Goal: Transaction & Acquisition: Purchase product/service

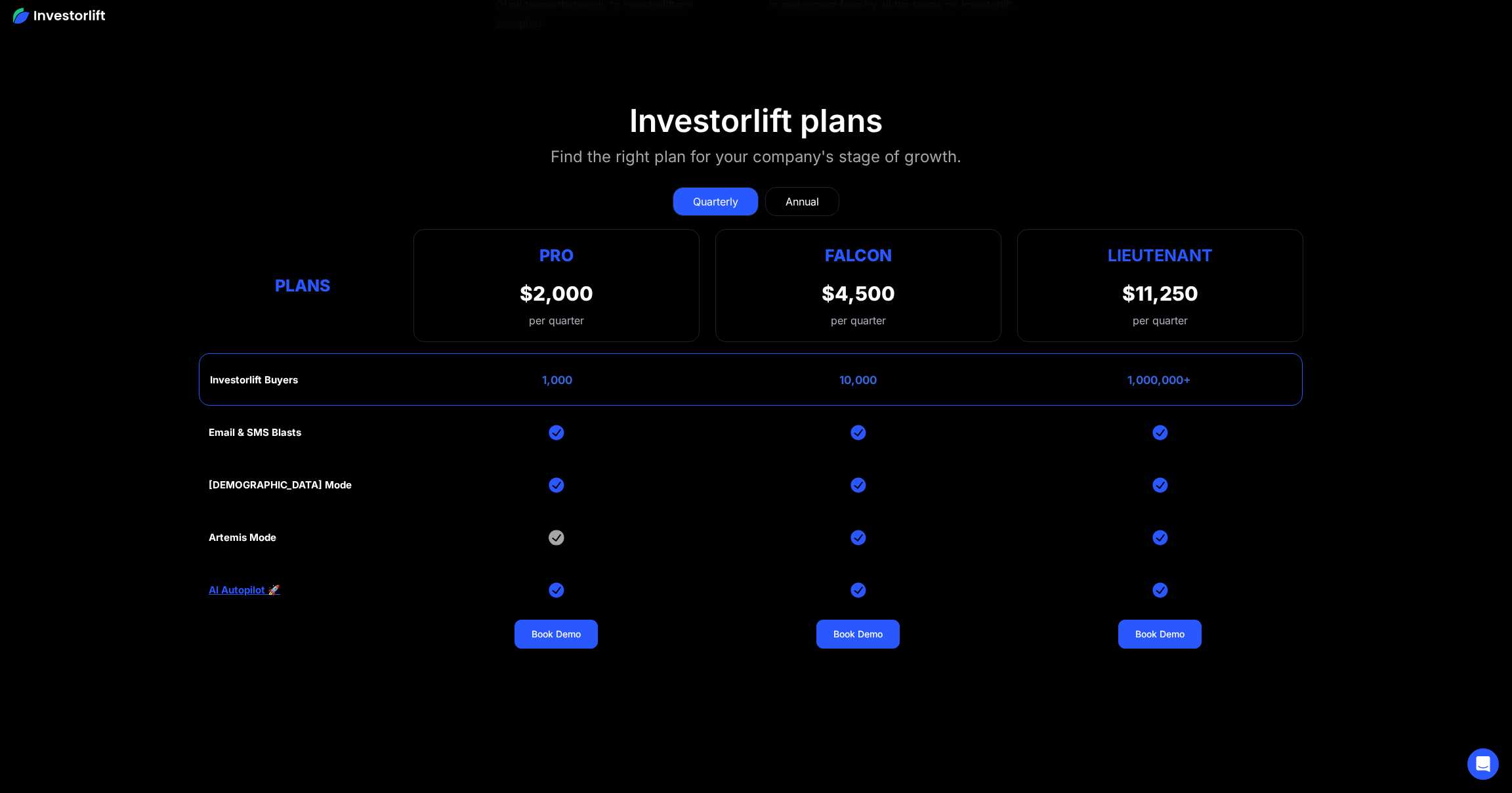
scroll to position [5883, 0]
click at [807, 196] on div "Annual" at bounding box center [802, 201] width 33 height 16
click at [720, 194] on div "Quarterly" at bounding box center [715, 201] width 45 height 16
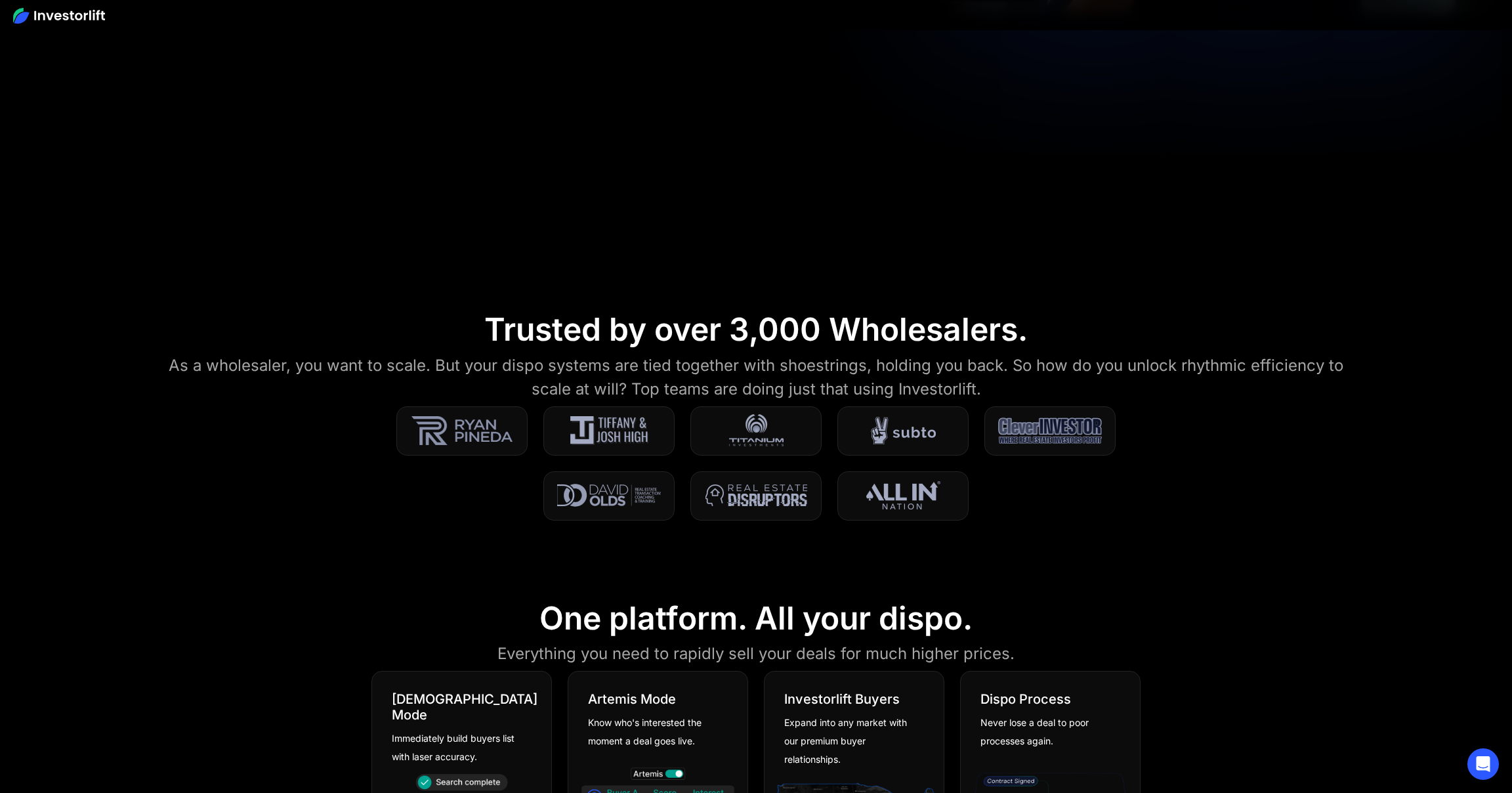
scroll to position [0, 0]
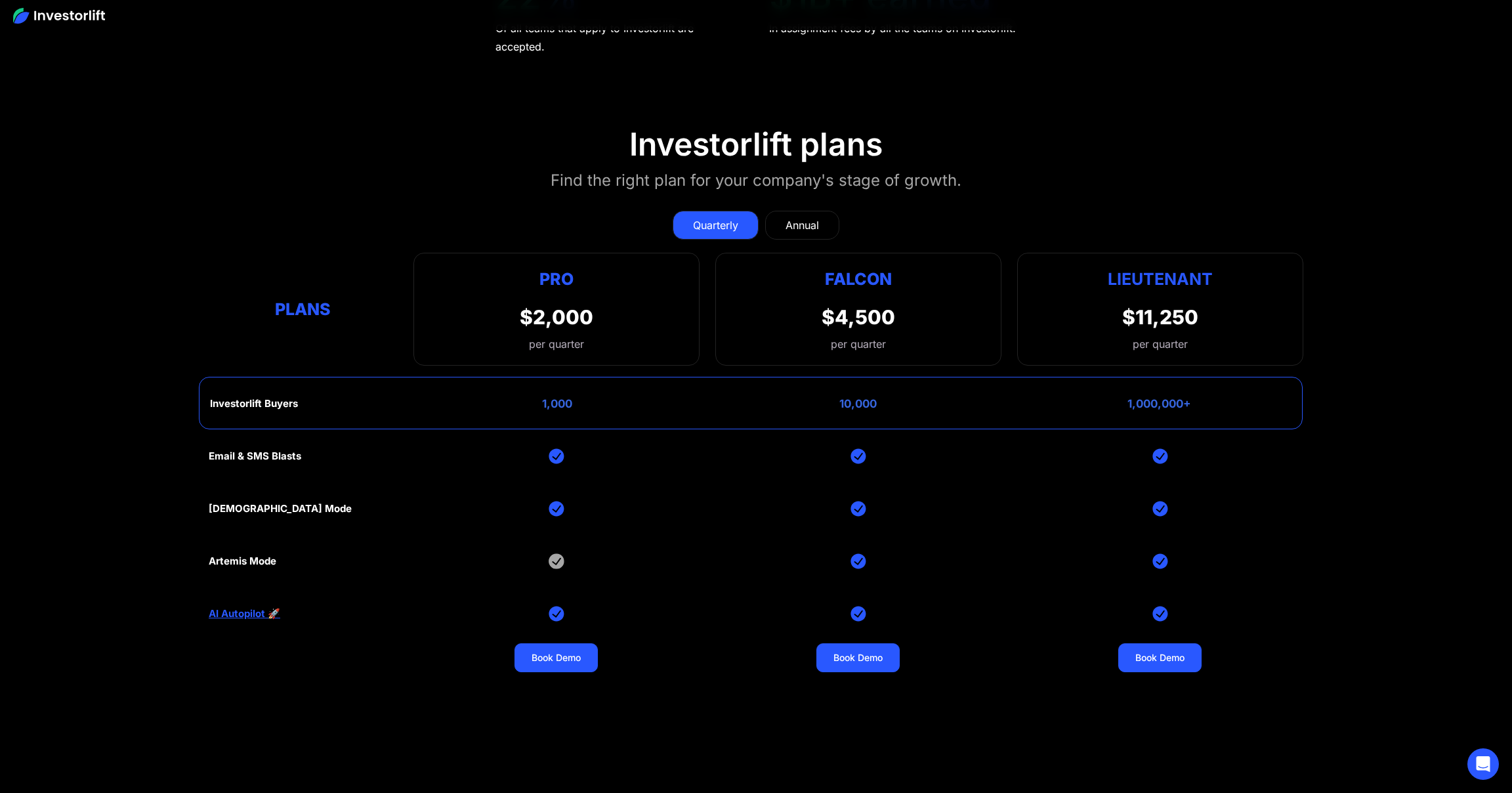
scroll to position [5860, 0]
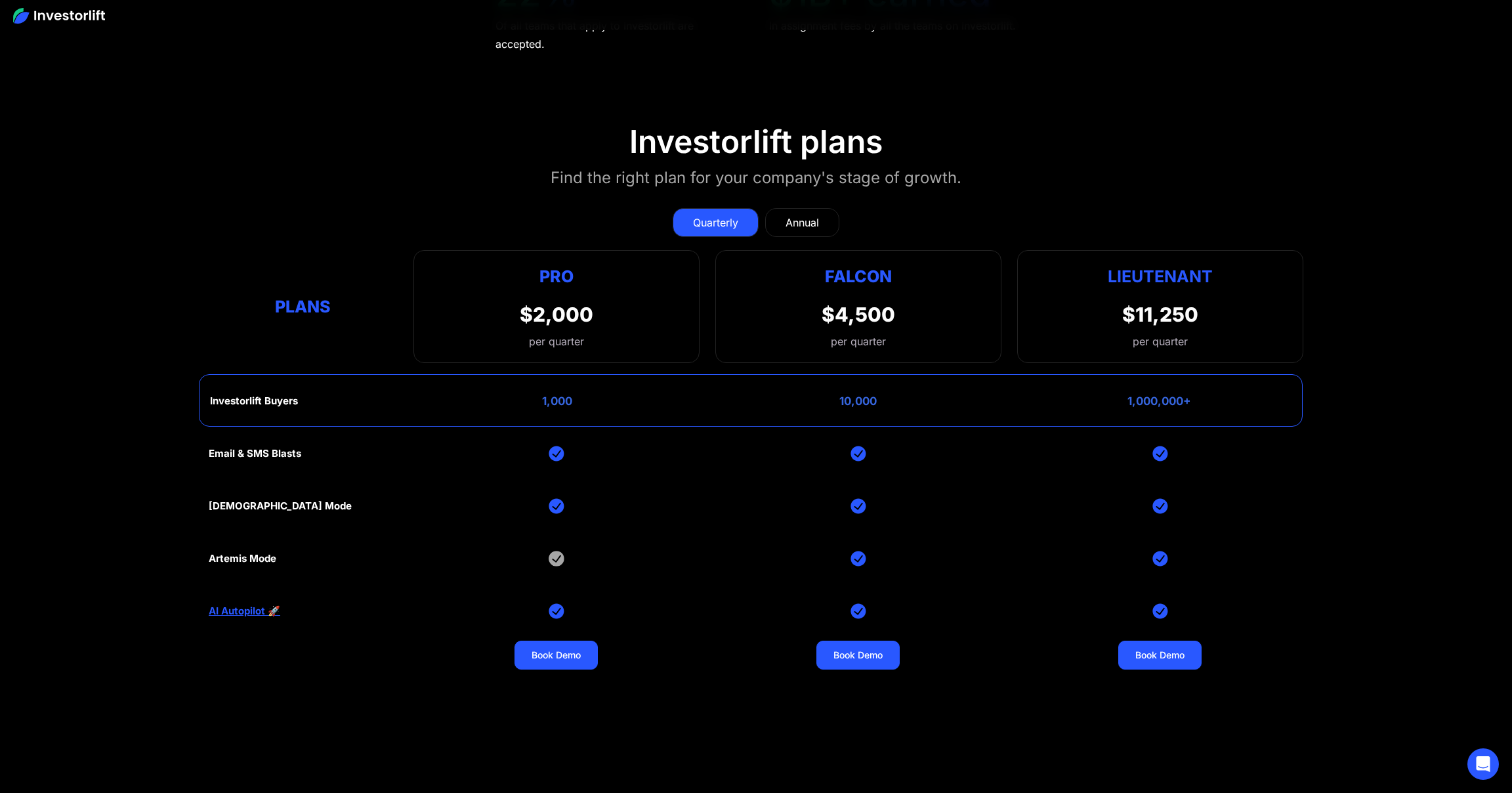
click at [798, 218] on div "Annual" at bounding box center [802, 222] width 33 height 16
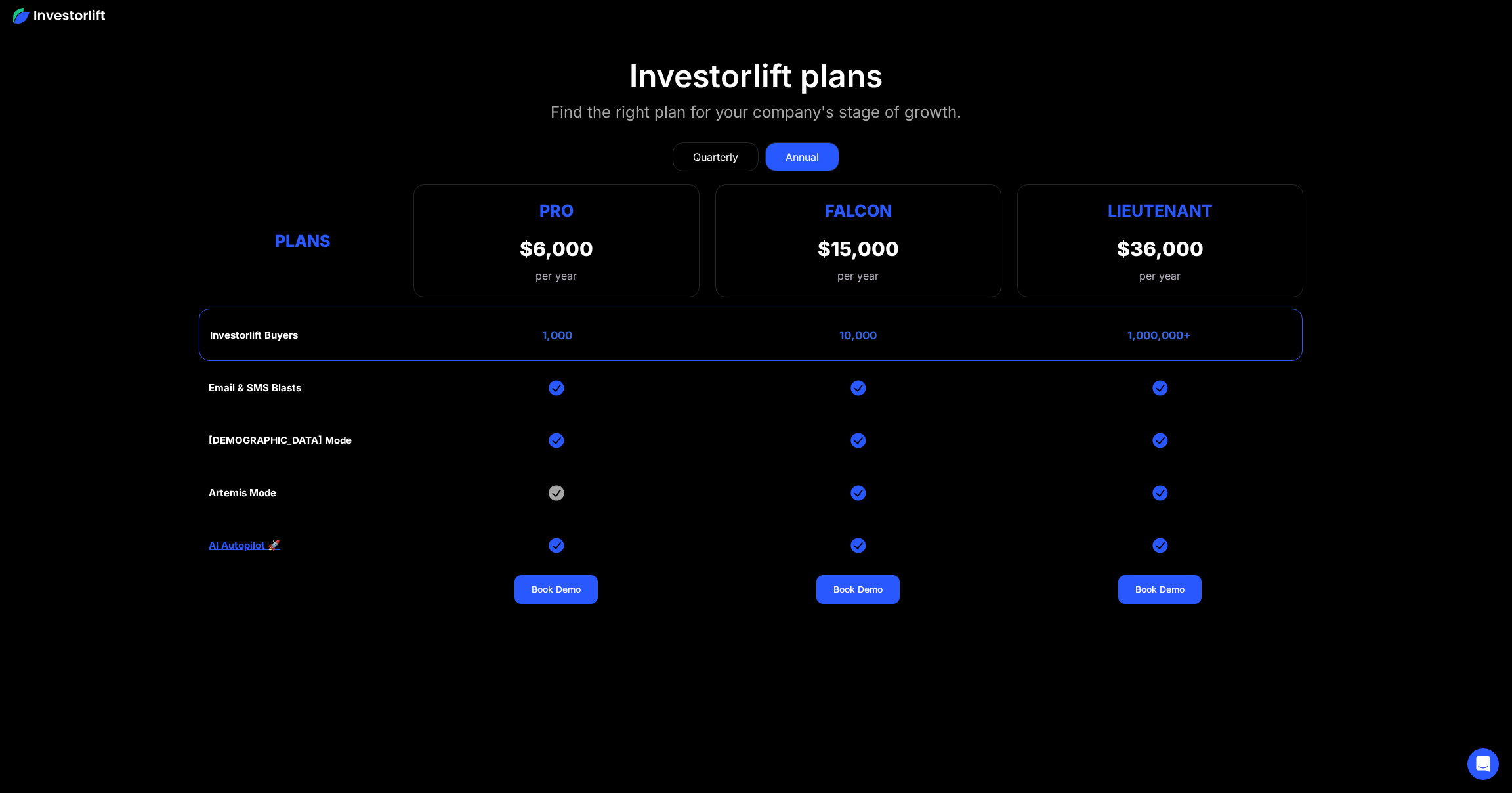
scroll to position [5923, 0]
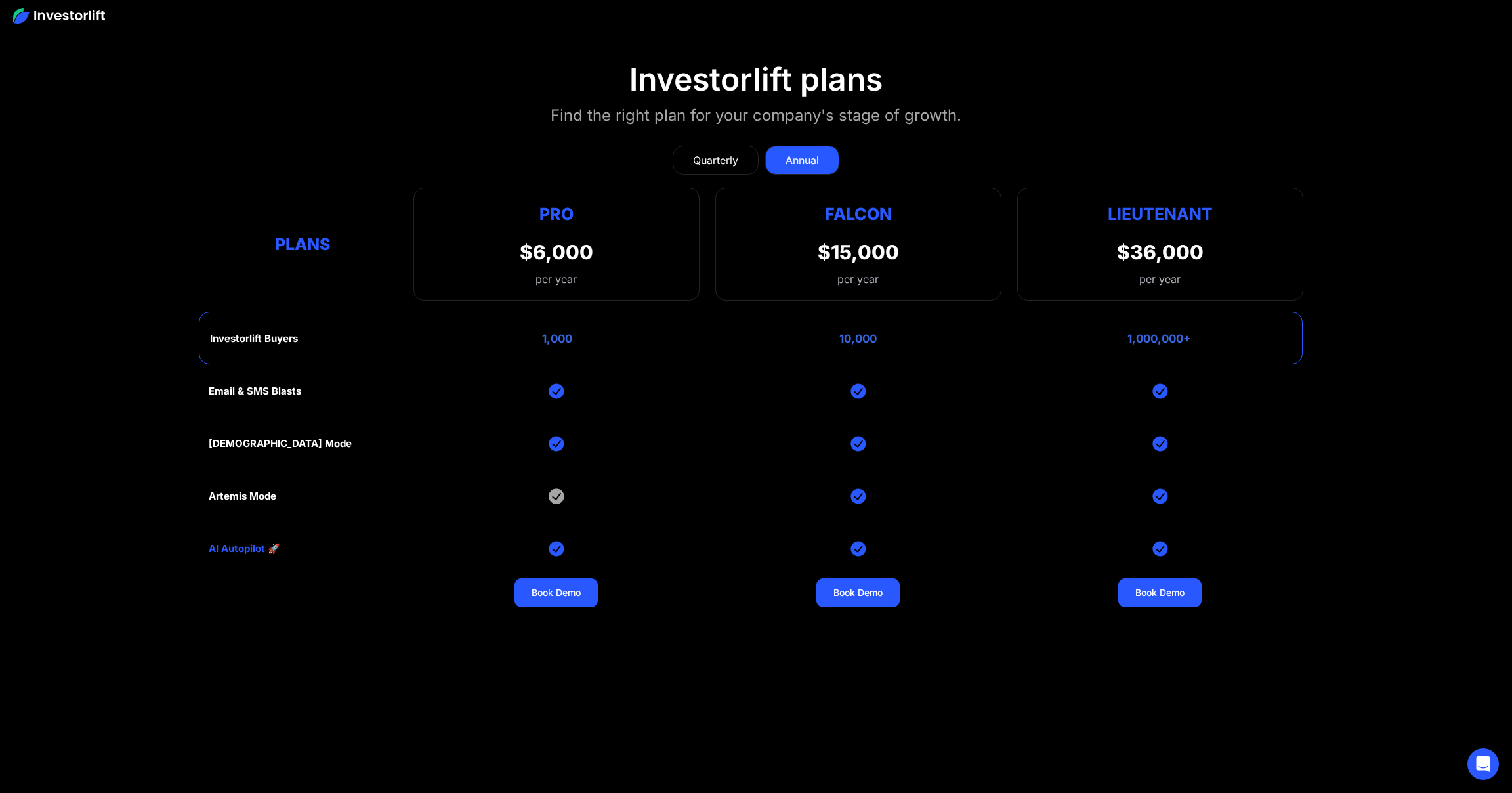
click at [697, 159] on div "Quarterly" at bounding box center [715, 160] width 45 height 16
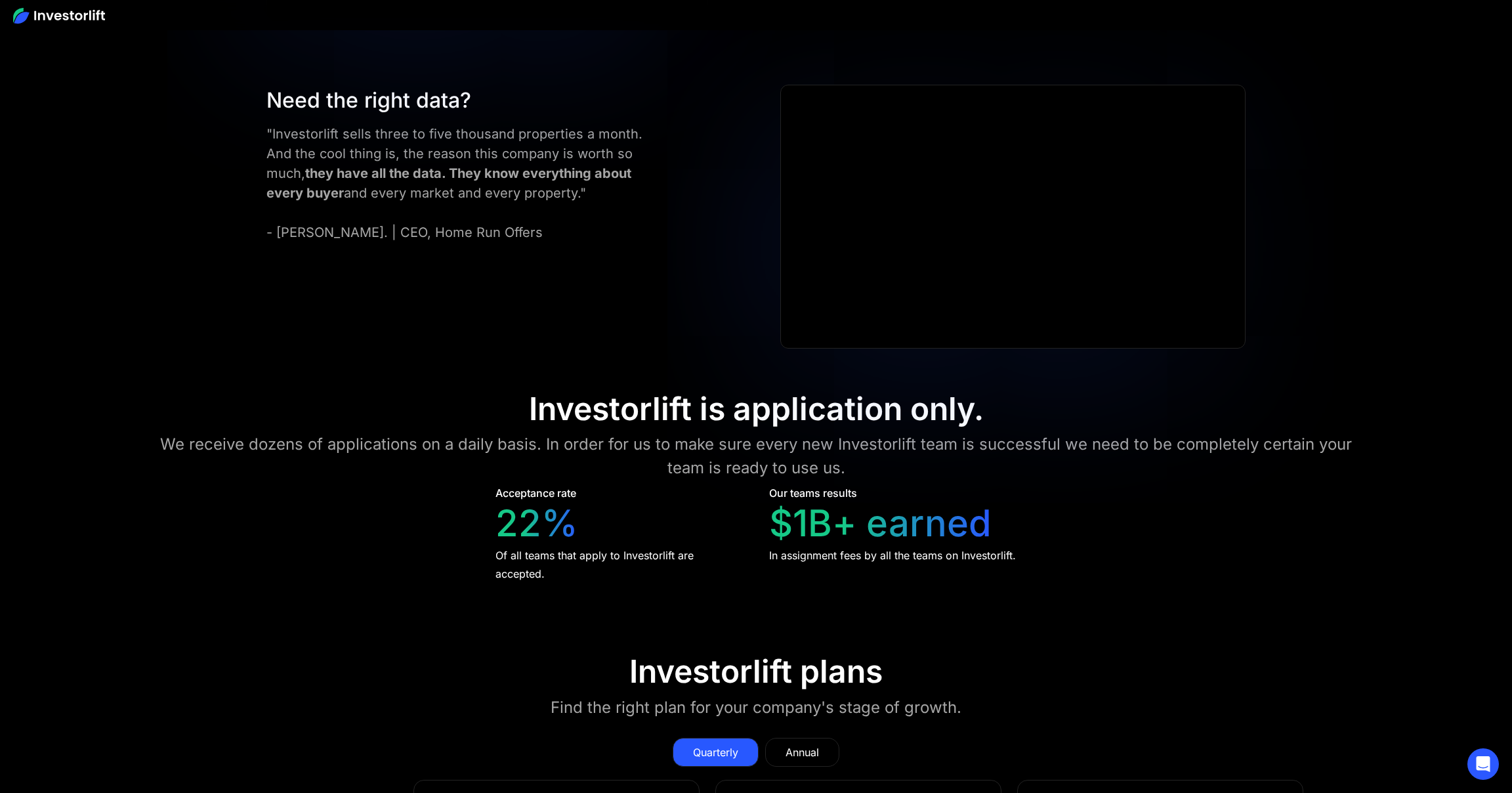
scroll to position [5303, 0]
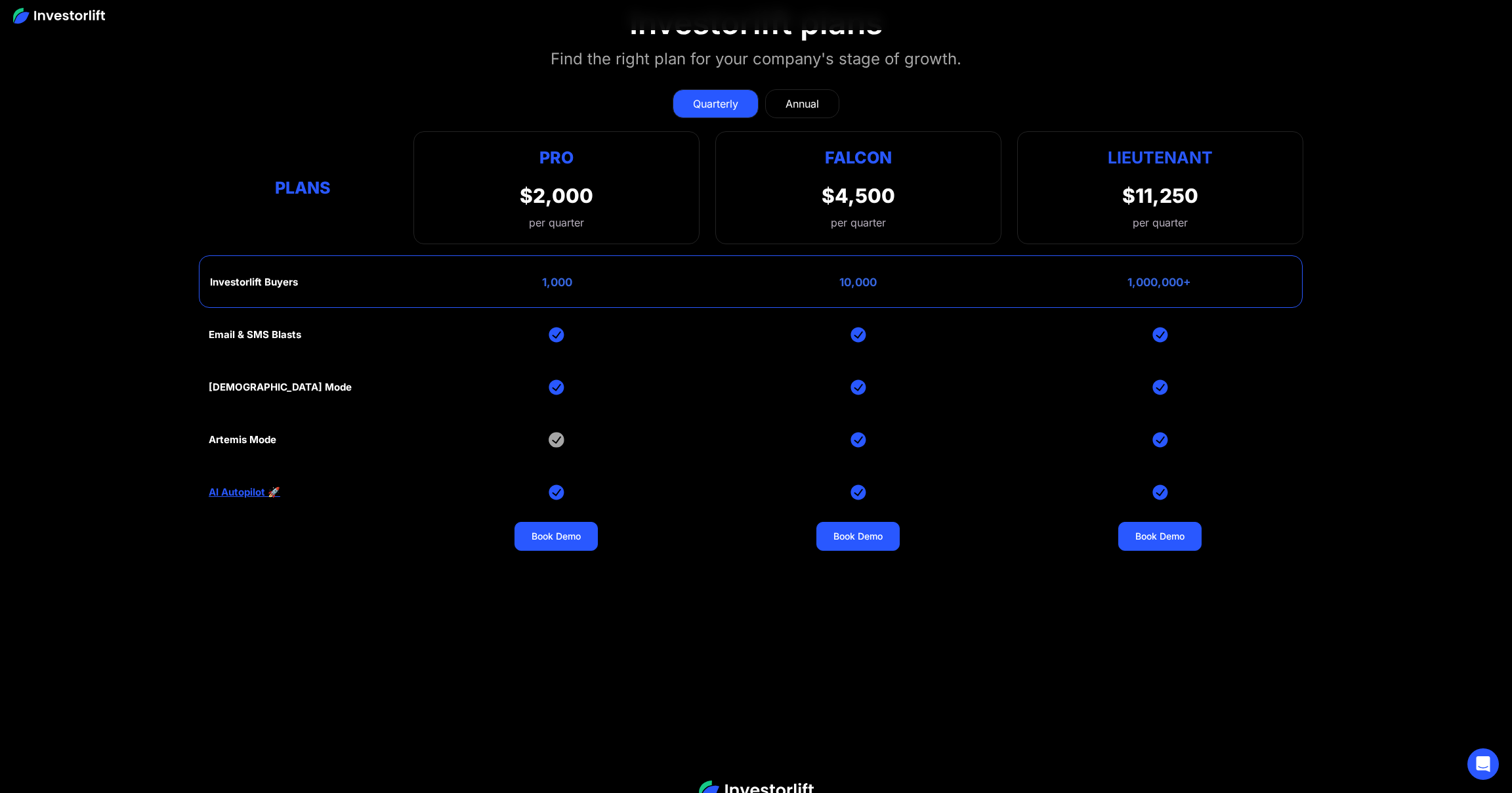
scroll to position [5957, 0]
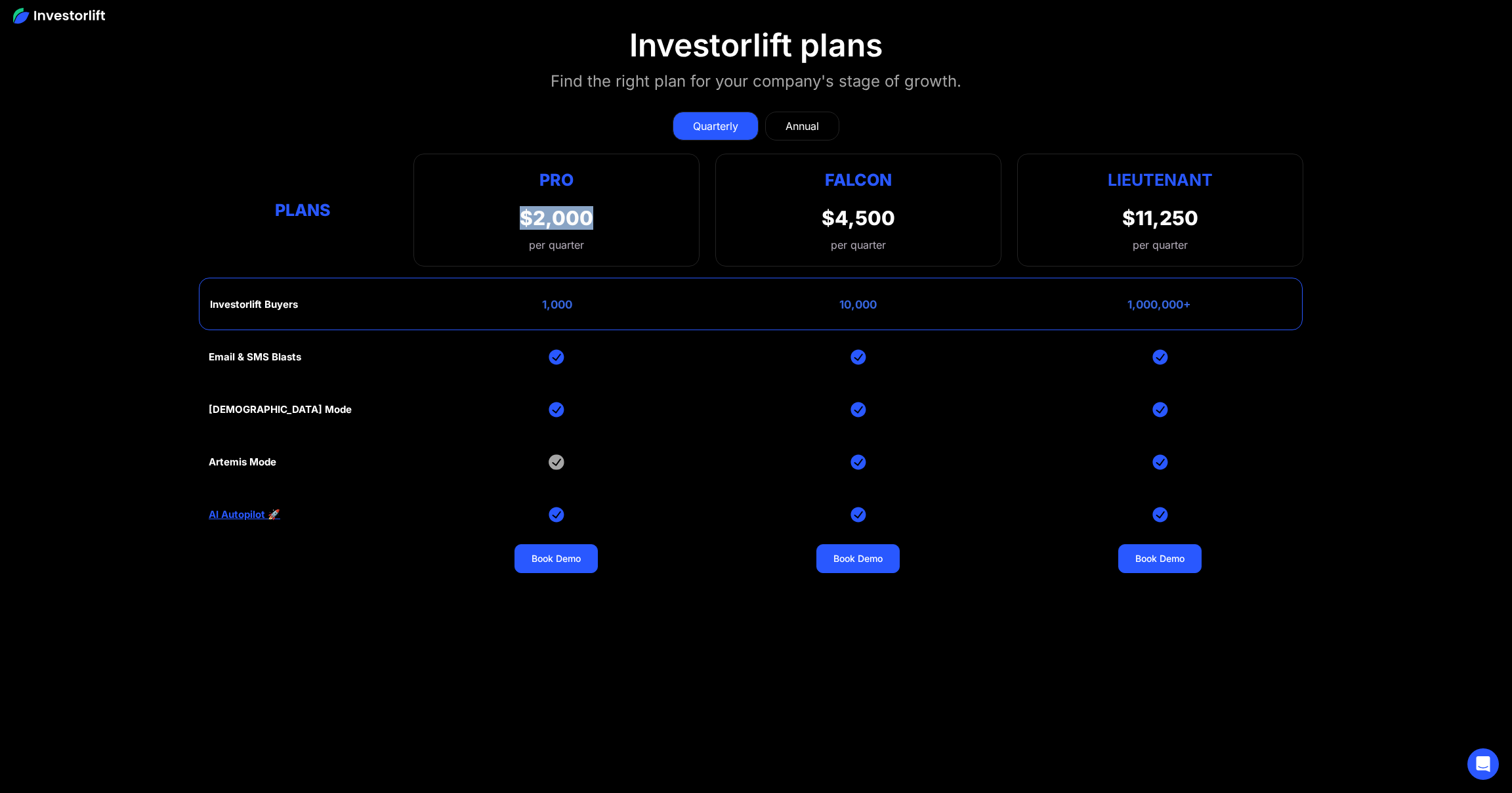
drag, startPoint x: 523, startPoint y: 214, endPoint x: 606, endPoint y: 216, distance: 83.0
click at [598, 213] on div "Pro $2,000 per quarter Pro Falcon Ltnt. Users 3 10 Unltd Buyer Limit 100k 500k …" at bounding box center [556, 210] width 286 height 113
click at [440, 241] on div "Pro $2,000 per quarter Pro Falcon Ltnt. Users 3 10 Unltd Buyer Limit 100k 500k …" at bounding box center [556, 210] width 286 height 113
drag, startPoint x: 207, startPoint y: 455, endPoint x: 298, endPoint y: 451, distance: 91.1
click at [276, 454] on section "Investorlift plans Find the right plan for your company's stage of growth. Quar…" at bounding box center [756, 352] width 1512 height 716
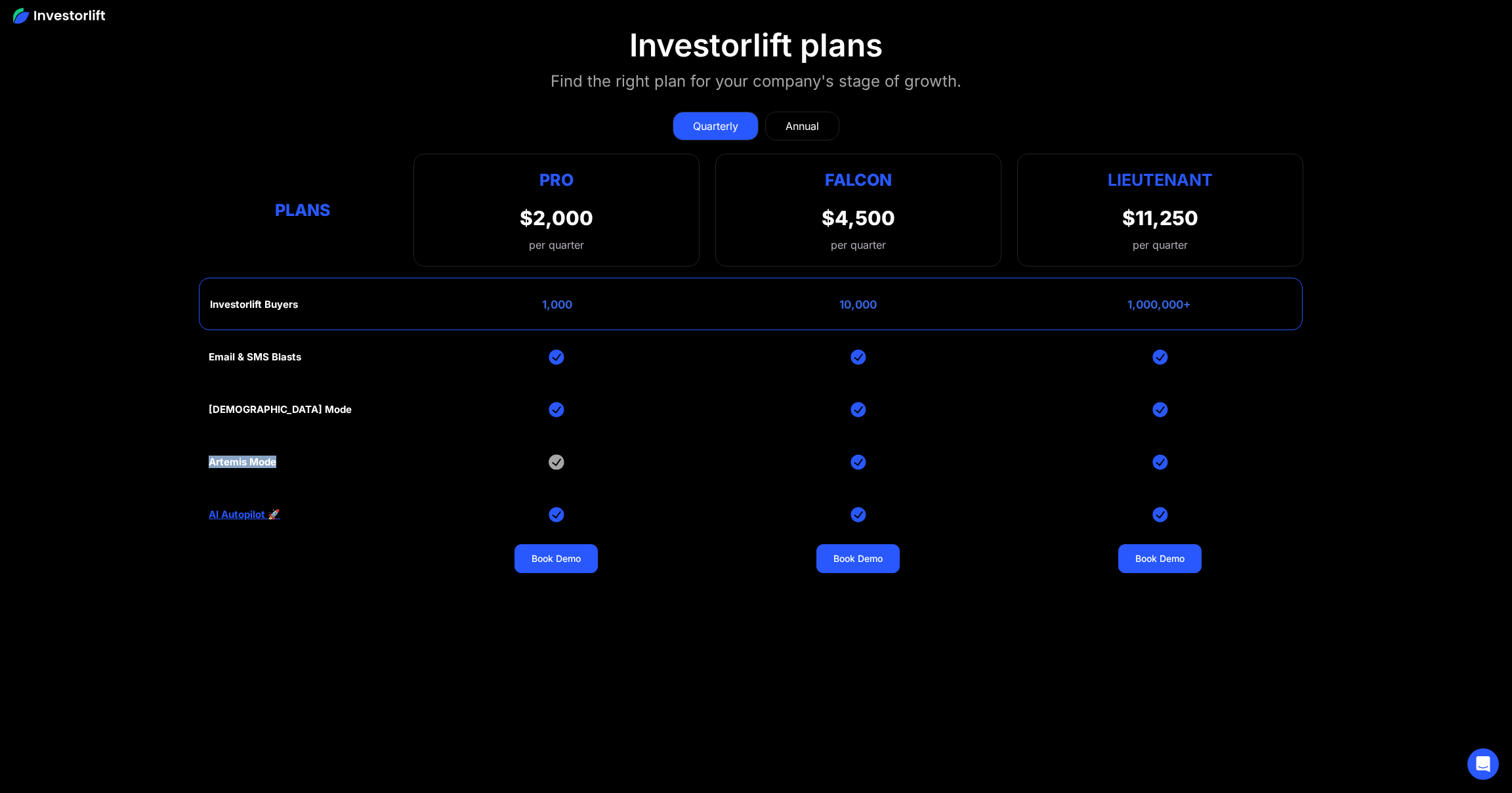
click at [466, 375] on div "Email & SMS Blasts God Mode Artemis Mode AI Autopilot 🚀 Book Demo Book Demo Boo…" at bounding box center [756, 514] width 1095 height 367
drag, startPoint x: 544, startPoint y: 173, endPoint x: 570, endPoint y: 171, distance: 26.1
click at [570, 171] on div "Pro" at bounding box center [557, 180] width 74 height 25
drag, startPoint x: 209, startPoint y: 455, endPoint x: 279, endPoint y: 457, distance: 70.0
click at [279, 457] on div "Email & SMS Blasts God Mode Artemis Mode AI Autopilot 🚀 Book Demo Book Demo Boo…" at bounding box center [756, 514] width 1095 height 367
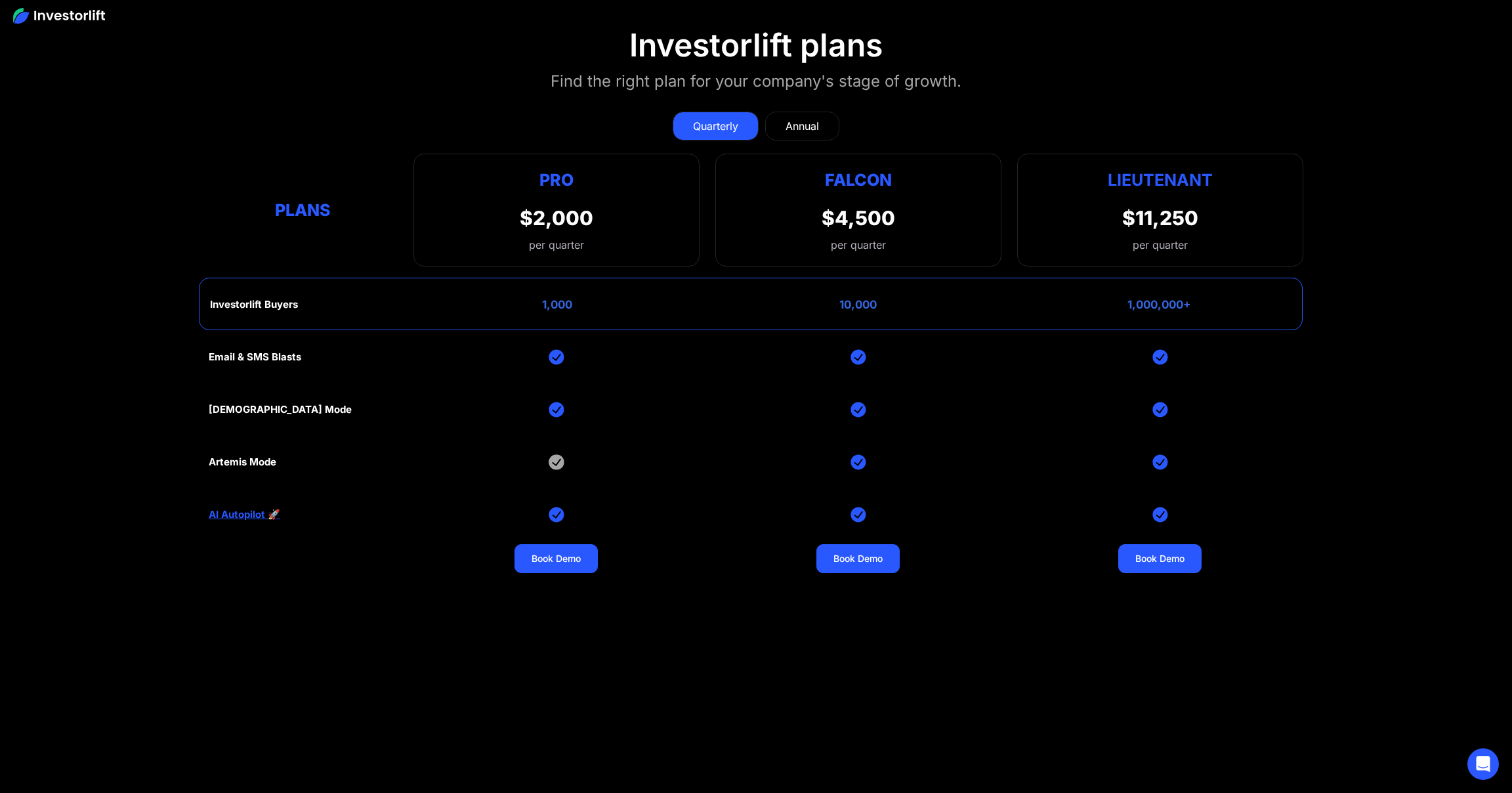
click at [1410, 409] on section "Investorlift plans Find the right plan for your company's stage of growth. Quar…" at bounding box center [756, 352] width 1512 height 716
